Goal: Information Seeking & Learning: Learn about a topic

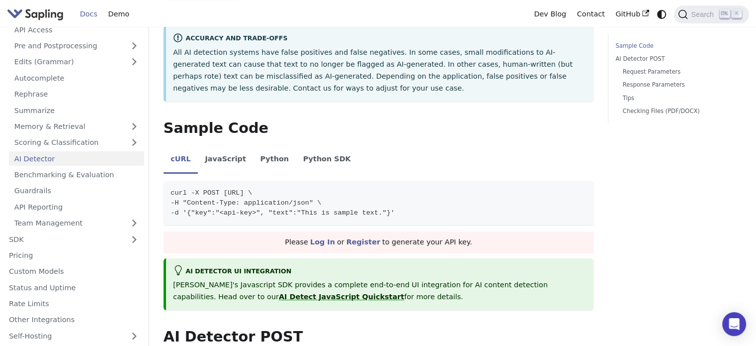
scroll to position [73, 0]
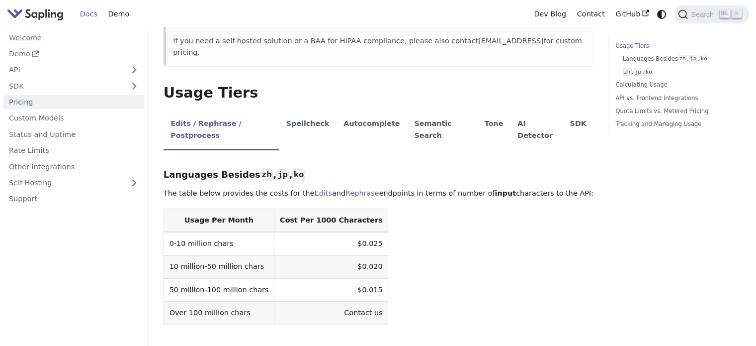
scroll to position [169, 0]
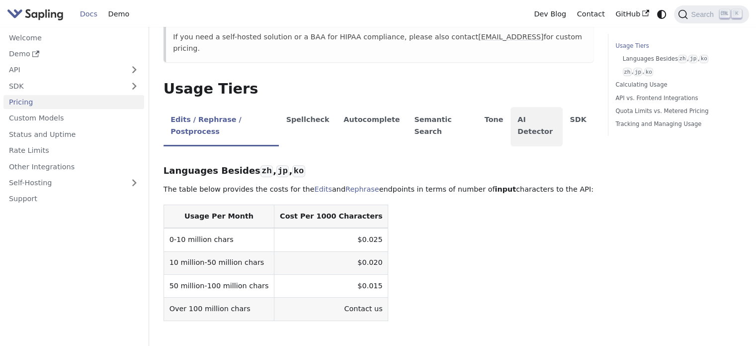
click at [531, 107] on li "AI Detector" at bounding box center [537, 126] width 52 height 39
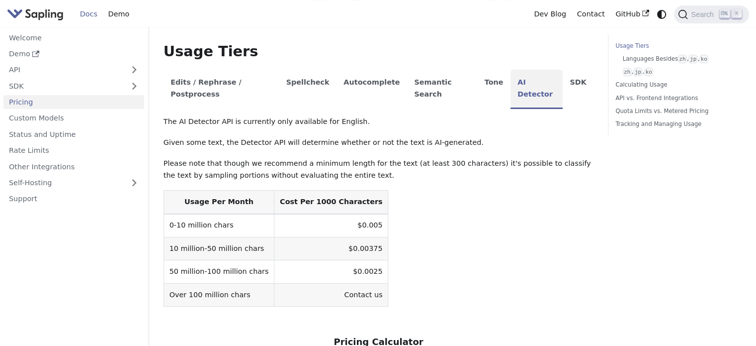
scroll to position [209, 0]
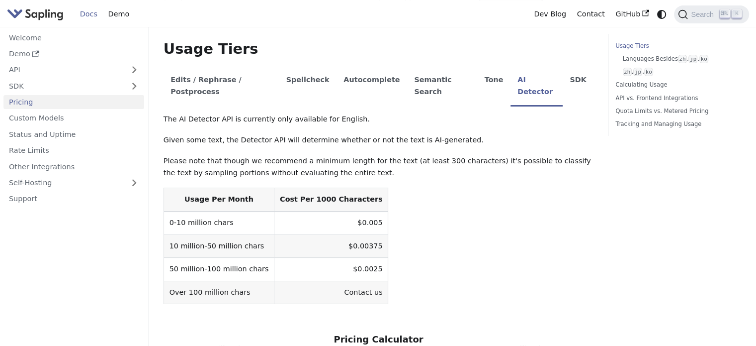
click at [311, 155] on p "Please note that though we recommend a minimum length for the text (at least 30…" at bounding box center [379, 167] width 430 height 24
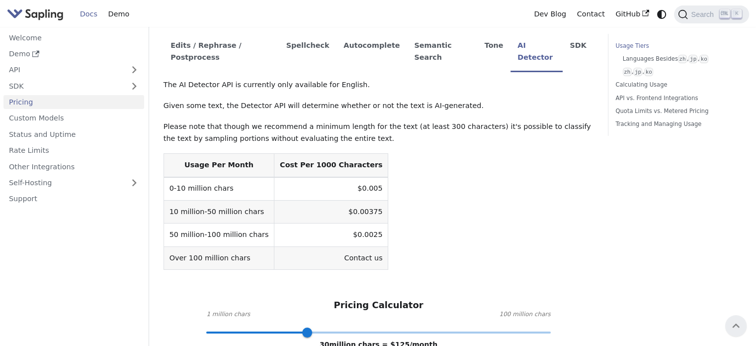
scroll to position [242, 0]
click at [169, 178] on td "0-10 million chars" at bounding box center [219, 189] width 110 height 23
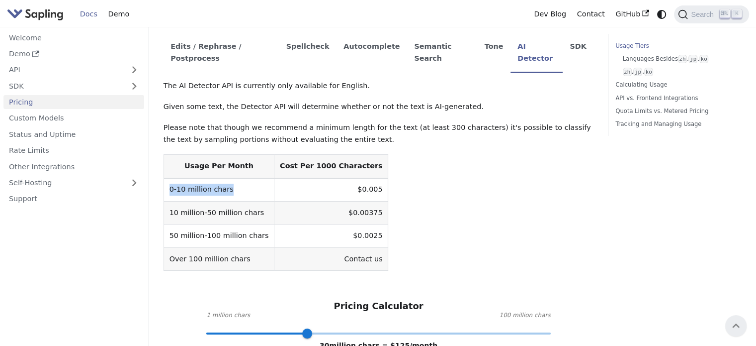
drag, startPoint x: 169, startPoint y: 150, endPoint x: 243, endPoint y: 144, distance: 73.9
click at [243, 178] on td "0-10 million chars" at bounding box center [219, 189] width 110 height 23
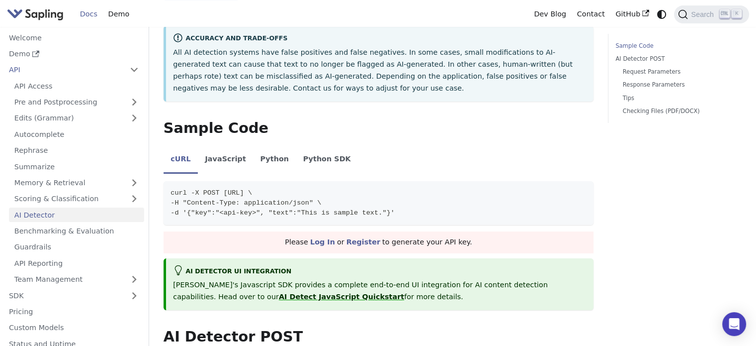
scroll to position [73, 0]
